Goal: Find specific page/section

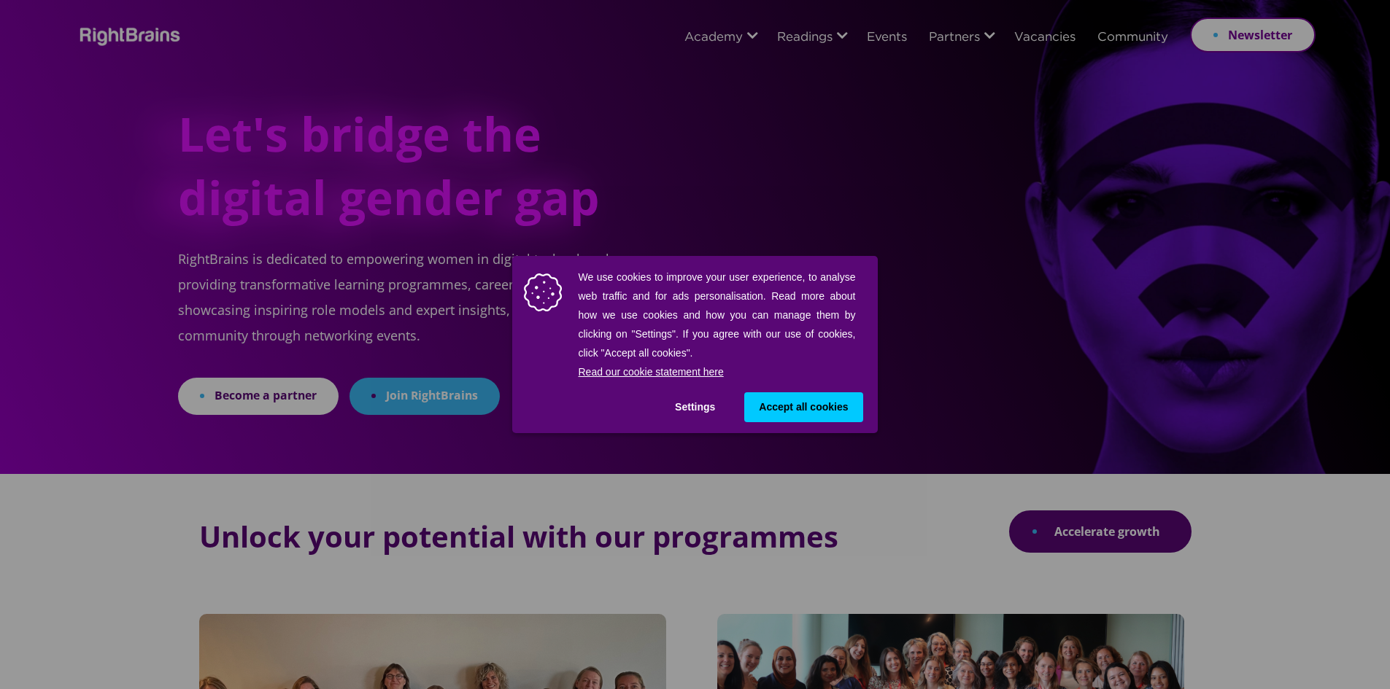
click at [818, 418] on button "Accept all cookies" at bounding box center [803, 407] width 118 height 30
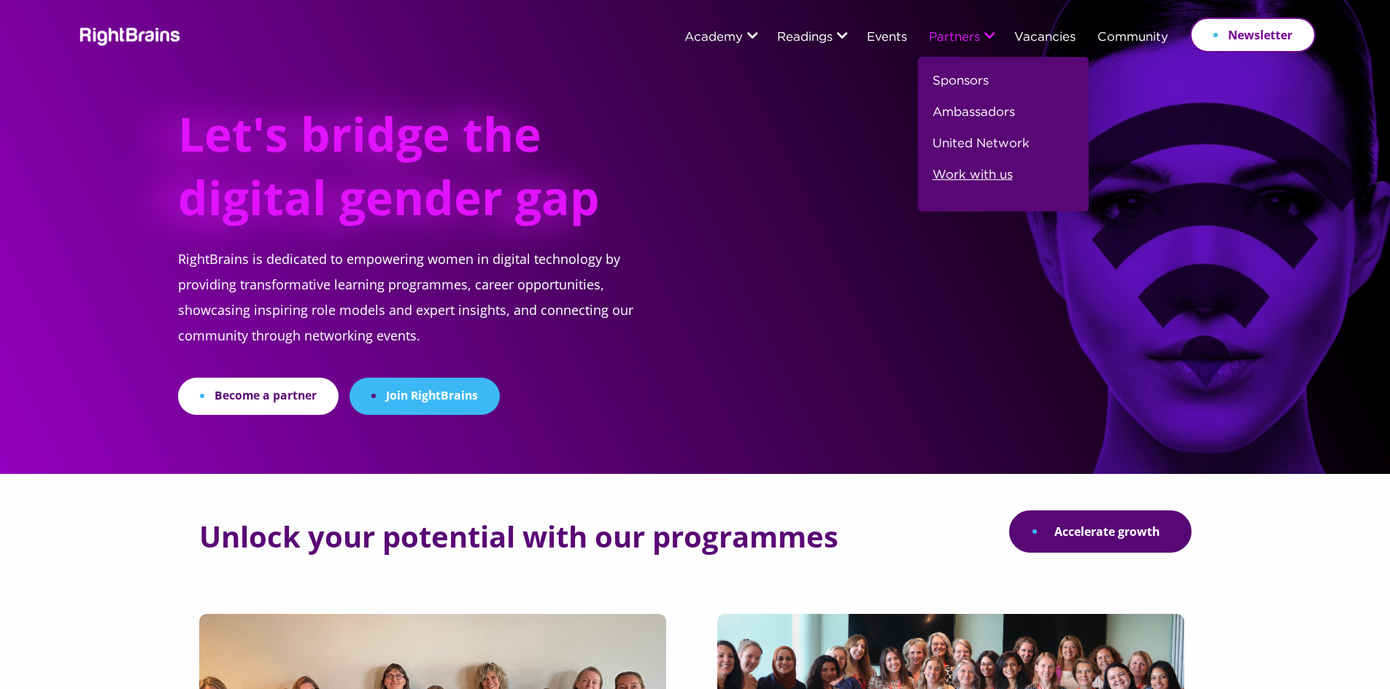
click at [977, 181] on link "Work with us" at bounding box center [972, 181] width 80 height 31
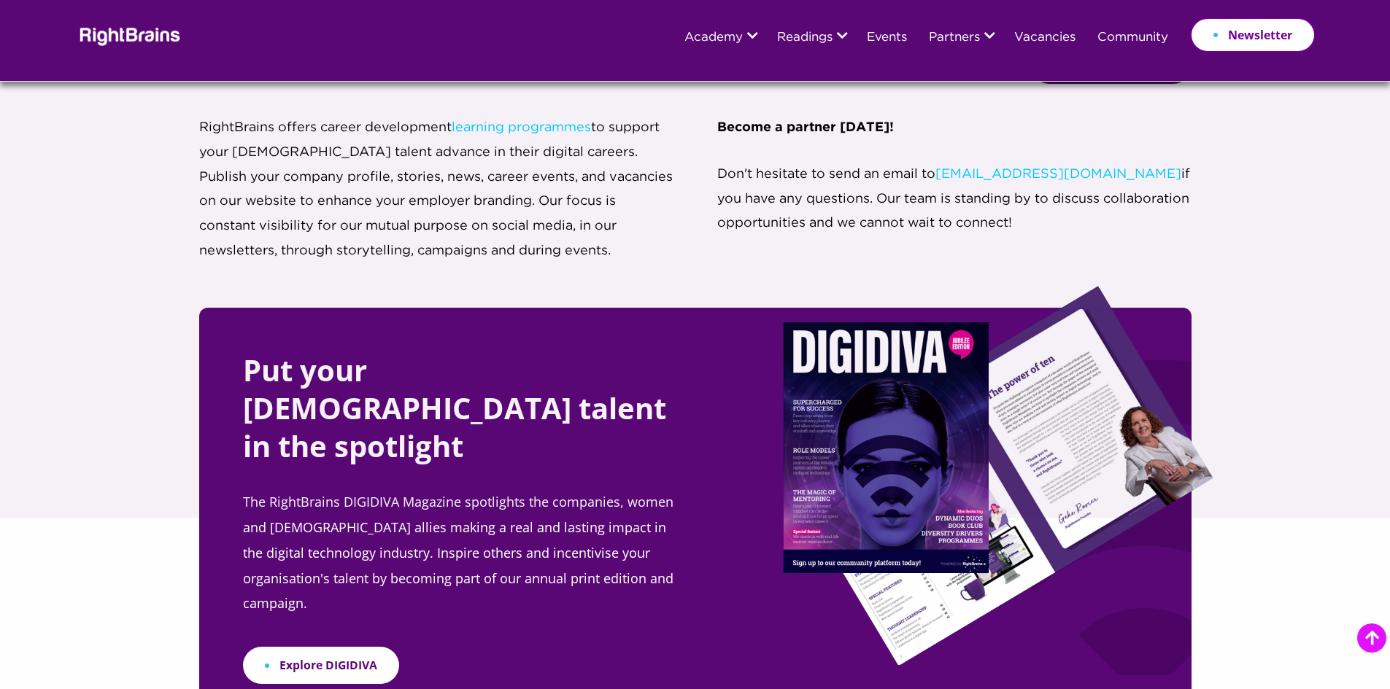
scroll to position [2795, 0]
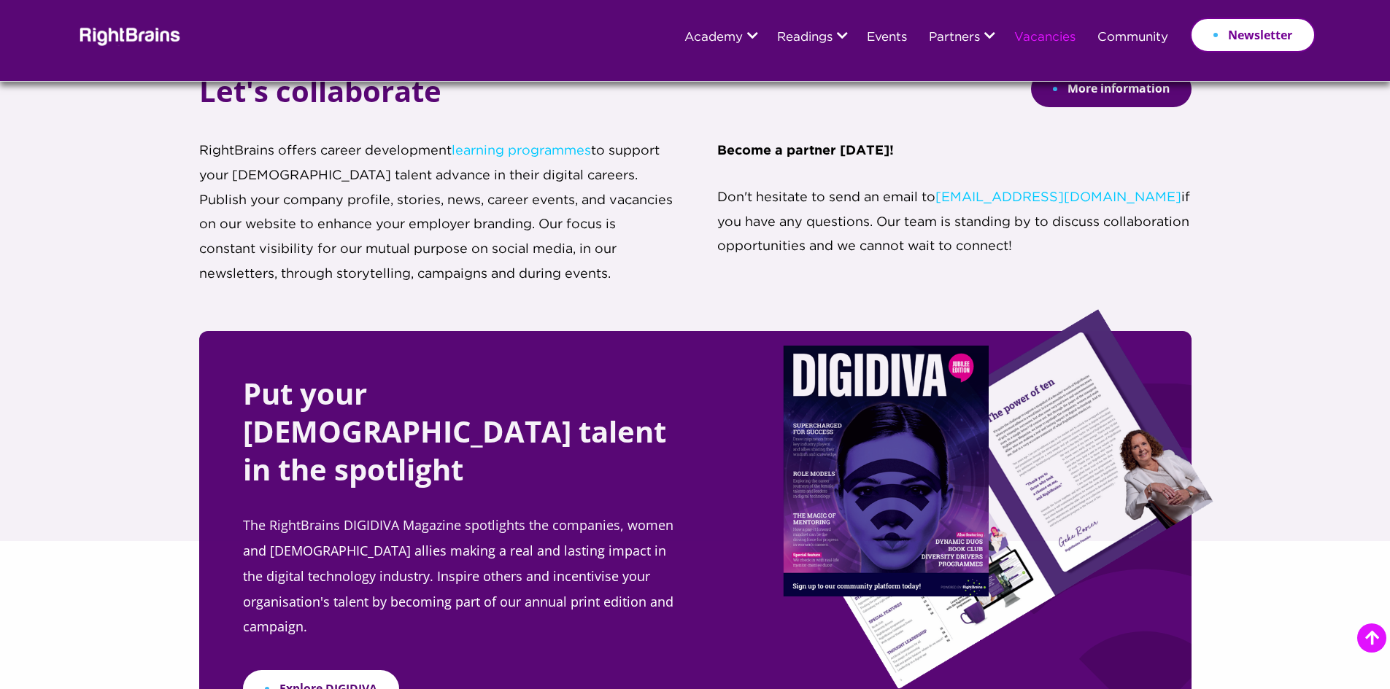
click at [1054, 37] on link "Vacancies" at bounding box center [1044, 37] width 61 height 13
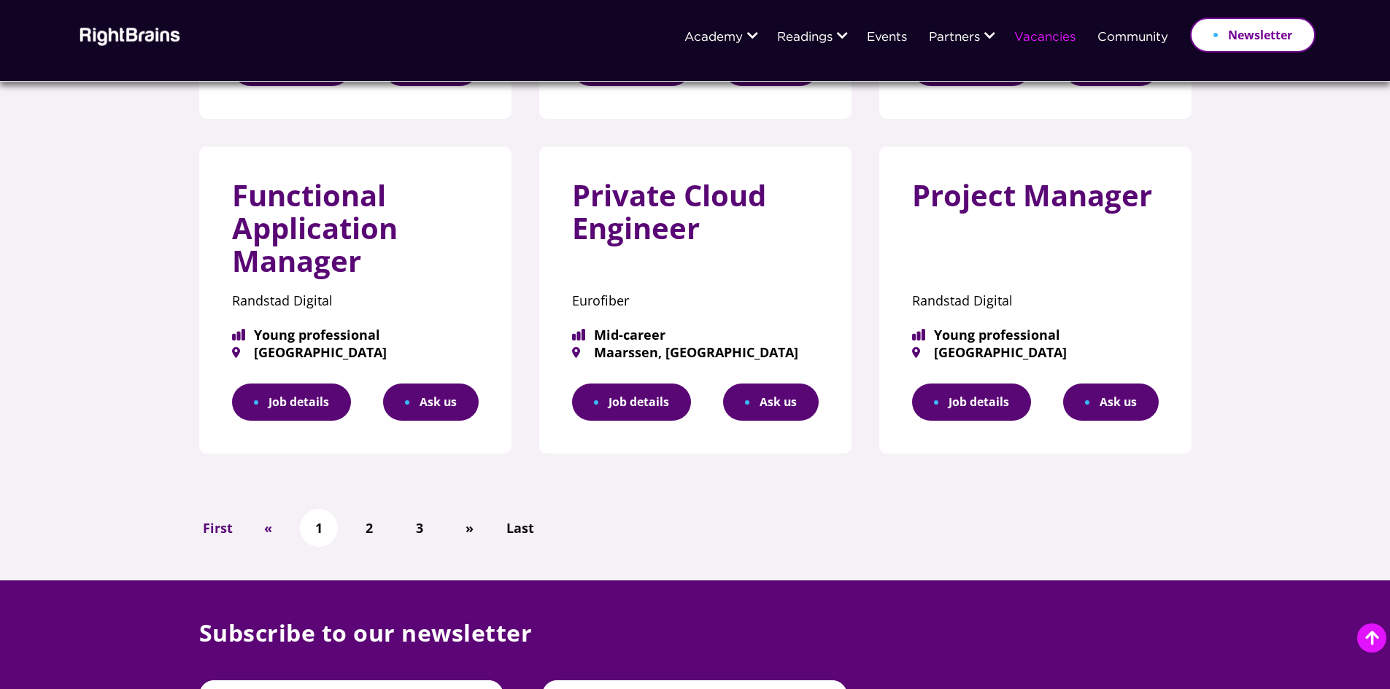
scroll to position [948, 0]
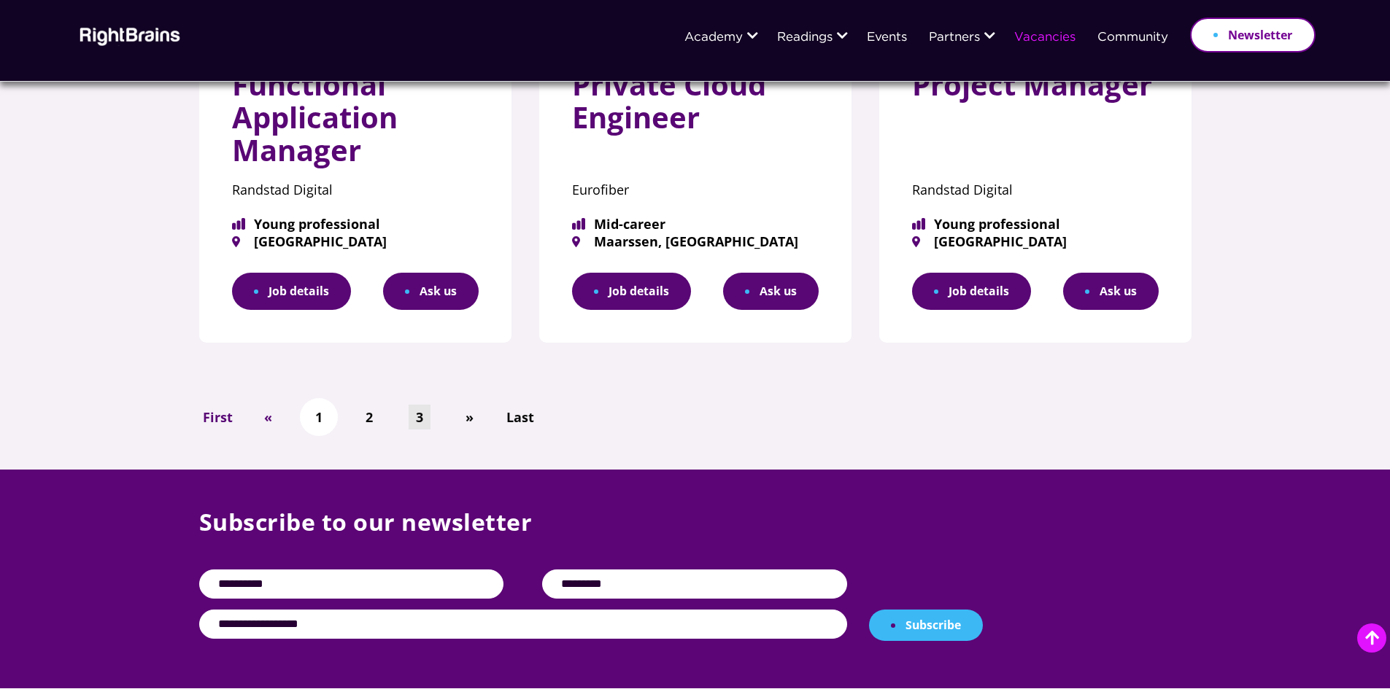
click at [425, 421] on link "3" at bounding box center [420, 418] width 22 height 26
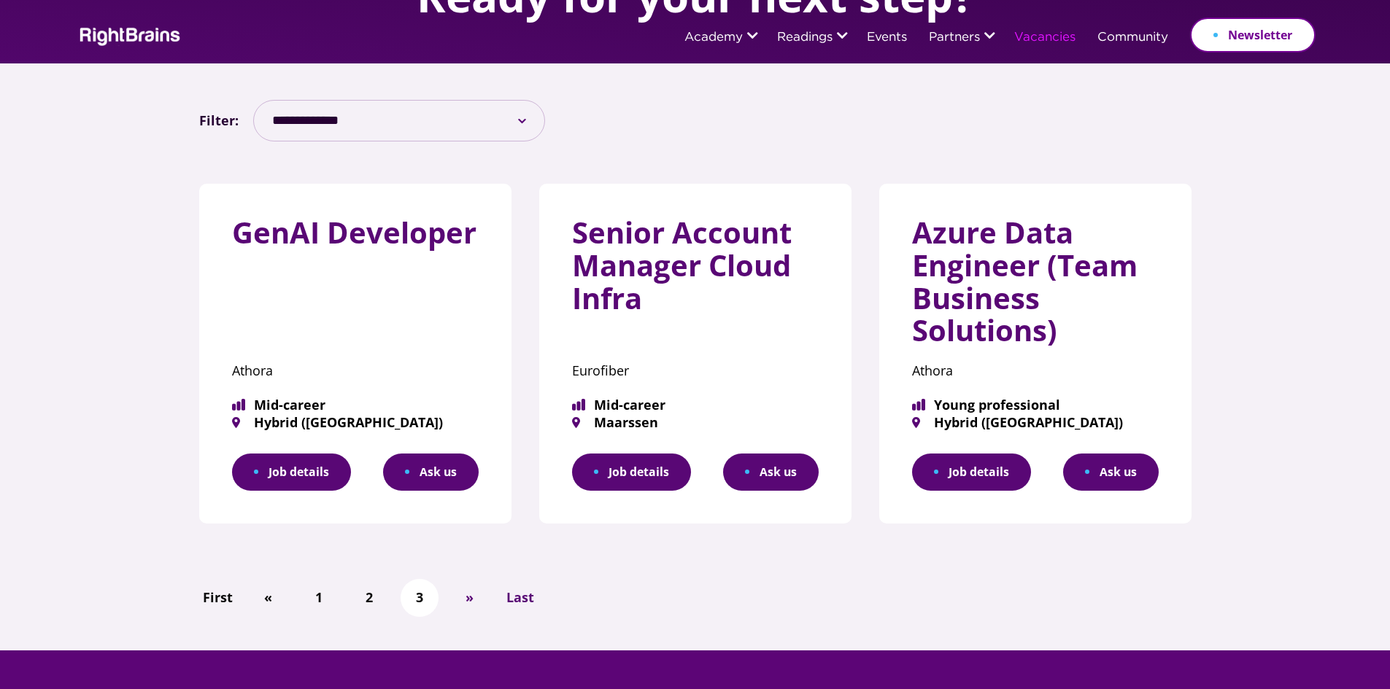
scroll to position [292, 0]
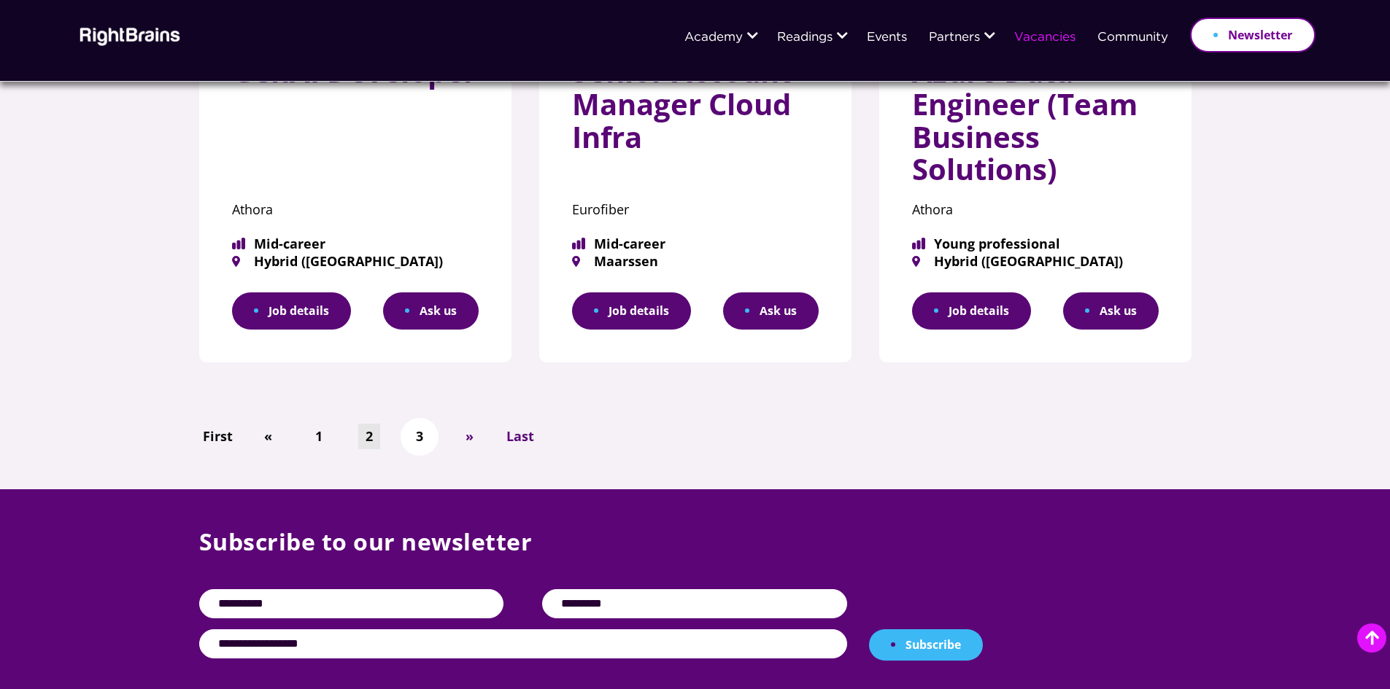
click at [361, 439] on link "2" at bounding box center [369, 437] width 22 height 26
